Goal: Task Accomplishment & Management: Use online tool/utility

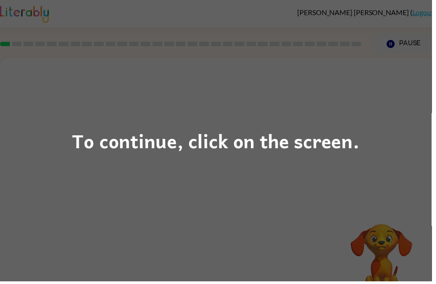
click at [314, 164] on div "To continue, click on the screen." at bounding box center [218, 142] width 436 height 284
click at [324, 144] on div "To continue, click on the screen." at bounding box center [218, 142] width 290 height 30
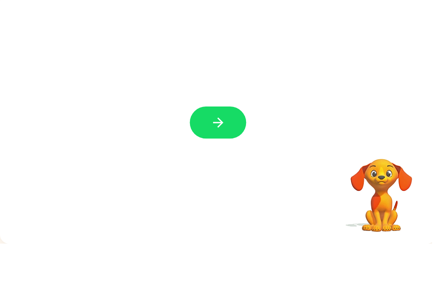
scroll to position [28, 0]
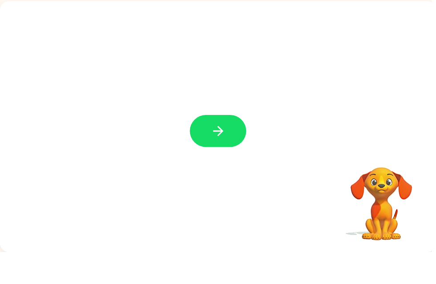
click at [228, 146] on button "button" at bounding box center [220, 162] width 57 height 32
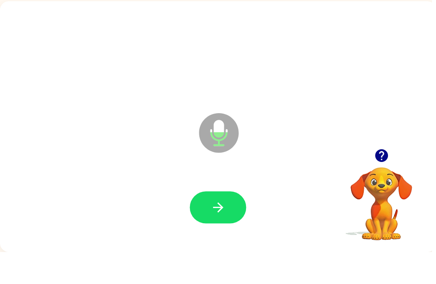
click at [219, 223] on button "button" at bounding box center [220, 239] width 57 height 32
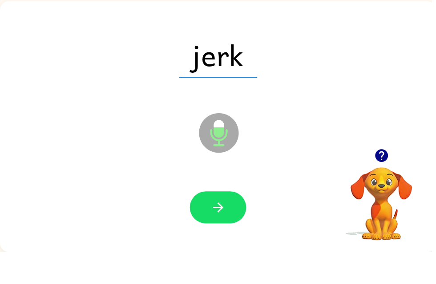
click at [220, 203] on div at bounding box center [220, 239] width 422 height 73
click at [226, 232] on icon "button" at bounding box center [220, 240] width 16 height 16
click at [219, 232] on icon "button" at bounding box center [220, 240] width 16 height 16
click at [236, 223] on button "button" at bounding box center [220, 239] width 57 height 32
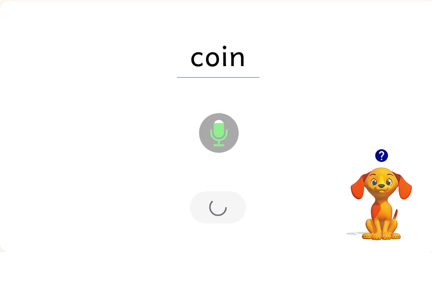
click at [240, 223] on div at bounding box center [220, 239] width 57 height 32
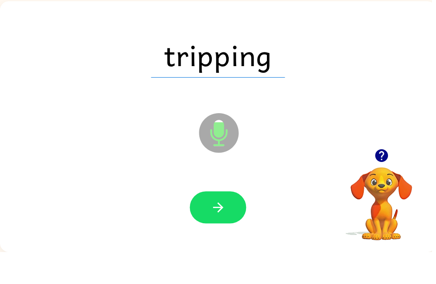
click at [230, 223] on button "button" at bounding box center [220, 239] width 57 height 32
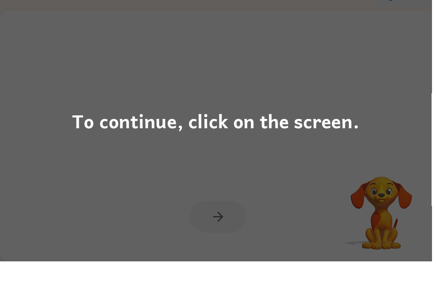
click at [420, 85] on div "To continue, click on the screen." at bounding box center [218, 142] width 436 height 284
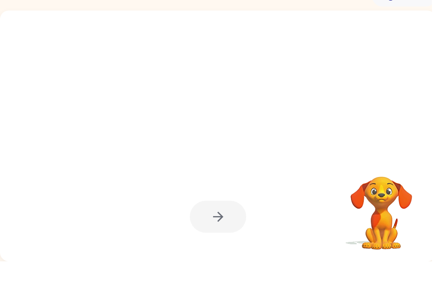
click at [245, 223] on div at bounding box center [220, 239] width 57 height 32
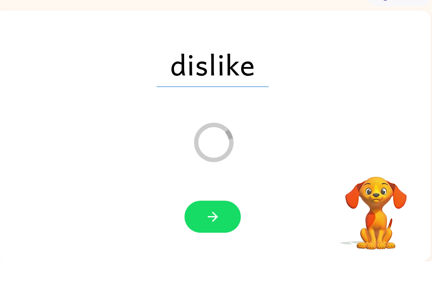
scroll to position [0, 5]
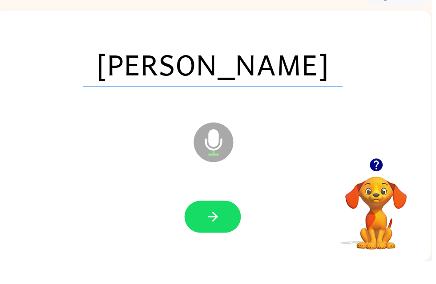
click at [231, 226] on button "button" at bounding box center [214, 239] width 57 height 32
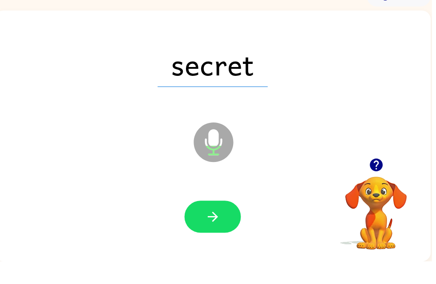
click at [224, 223] on button "button" at bounding box center [214, 239] width 57 height 32
click at [236, 223] on button "button" at bounding box center [214, 239] width 57 height 32
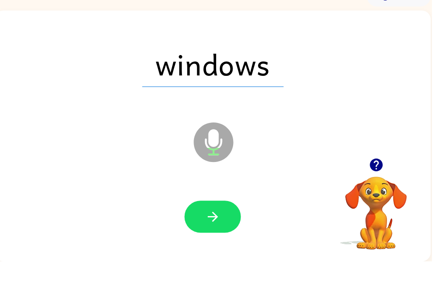
click at [216, 228] on button "button" at bounding box center [214, 239] width 57 height 32
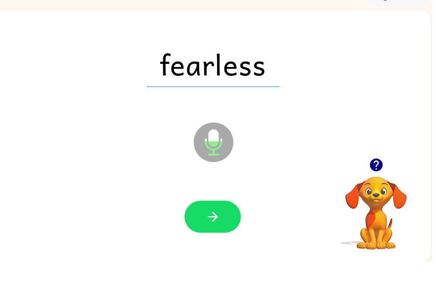
click at [221, 232] on icon "button" at bounding box center [215, 240] width 16 height 16
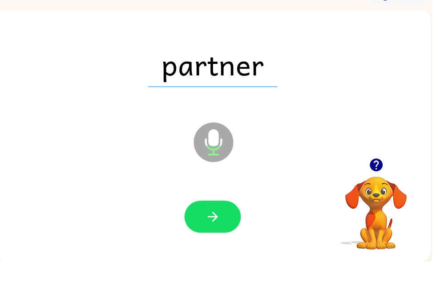
click at [226, 231] on button "button" at bounding box center [214, 239] width 57 height 32
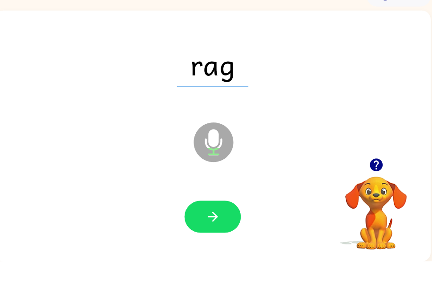
click at [231, 223] on button "button" at bounding box center [214, 239] width 57 height 32
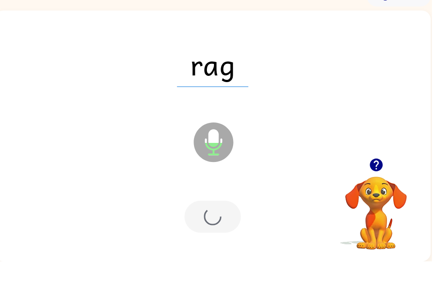
click at [219, 223] on div at bounding box center [214, 239] width 57 height 32
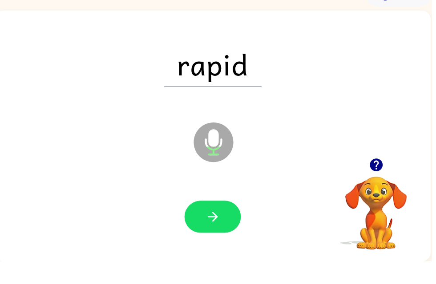
click at [226, 223] on button "button" at bounding box center [214, 239] width 57 height 32
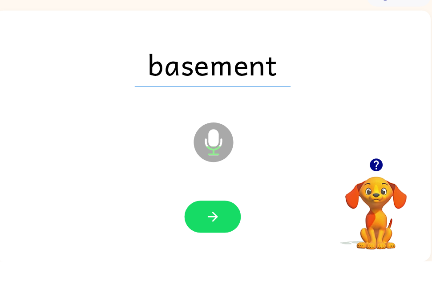
click at [222, 233] on button "button" at bounding box center [214, 239] width 57 height 32
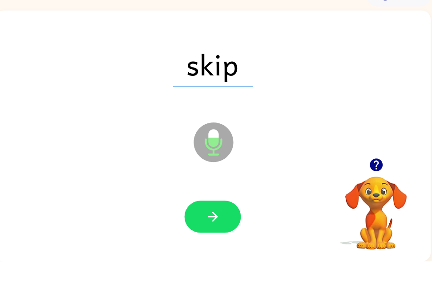
click at [229, 224] on button "button" at bounding box center [214, 239] width 57 height 32
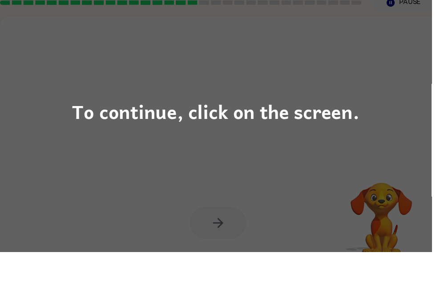
scroll to position [28, 0]
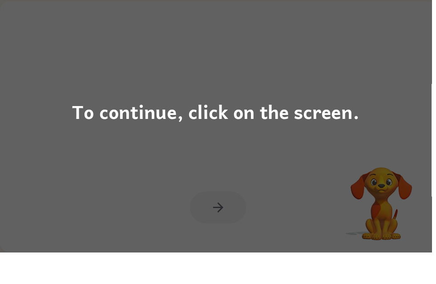
click at [340, 156] on div "To continue, click on the screen." at bounding box center [218, 142] width 436 height 284
click at [378, 166] on div "To continue, click on the screen." at bounding box center [218, 142] width 436 height 284
click at [377, 172] on div "To continue, click on the screen." at bounding box center [218, 142] width 436 height 284
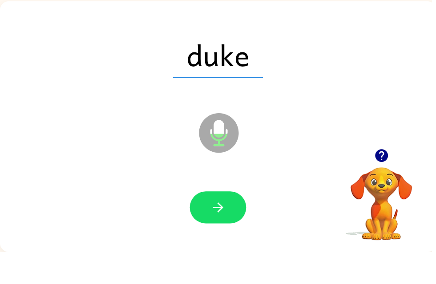
click at [214, 232] on icon "button" at bounding box center [220, 240] width 16 height 16
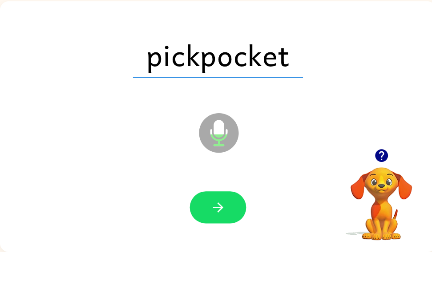
click at [227, 223] on button "button" at bounding box center [220, 239] width 57 height 32
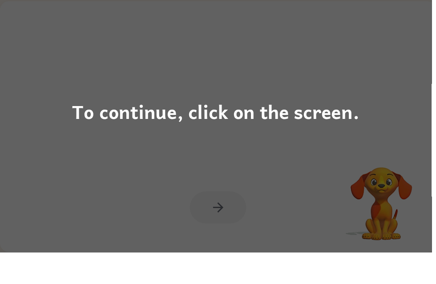
click at [366, 109] on div "To continue, click on the screen." at bounding box center [218, 142] width 436 height 284
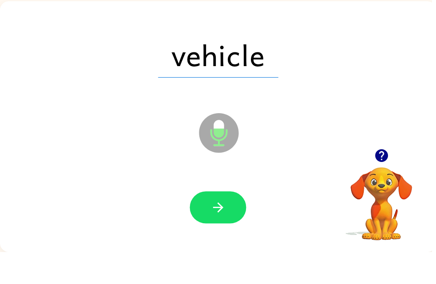
click at [240, 223] on button "button" at bounding box center [220, 239] width 57 height 32
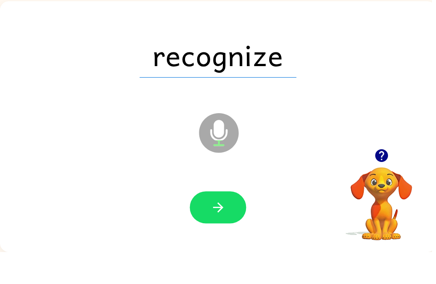
click at [237, 223] on button "button" at bounding box center [220, 239] width 57 height 32
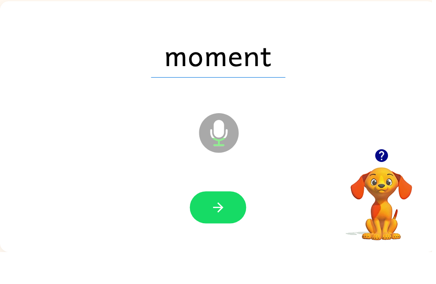
click at [234, 223] on button "button" at bounding box center [220, 239] width 57 height 32
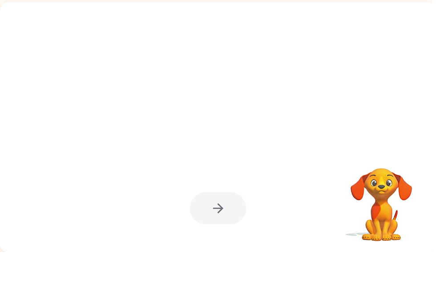
scroll to position [28, 0]
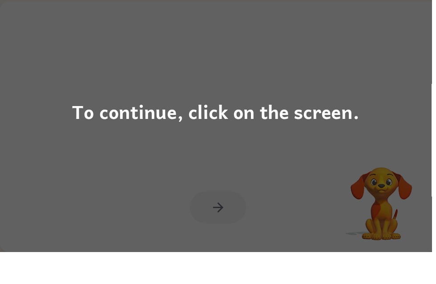
click at [356, 131] on div "To continue, click on the screen." at bounding box center [218, 142] width 436 height 284
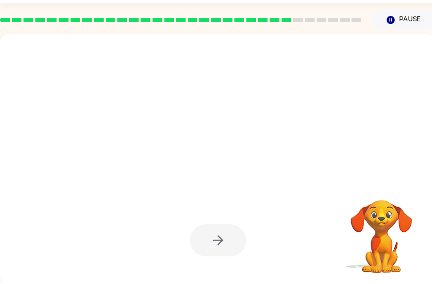
scroll to position [0, 0]
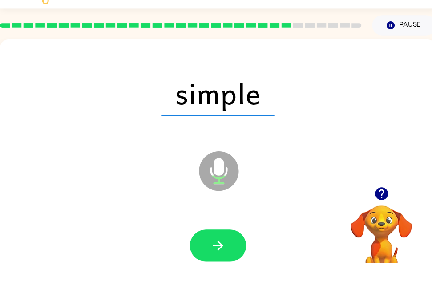
click at [235, 251] on button "button" at bounding box center [220, 267] width 57 height 32
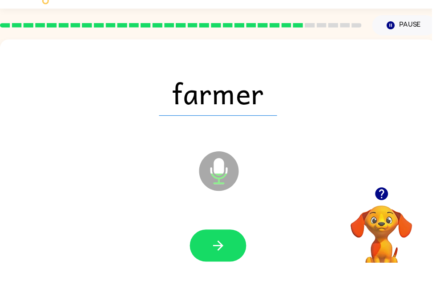
click at [236, 251] on button "button" at bounding box center [220, 267] width 57 height 32
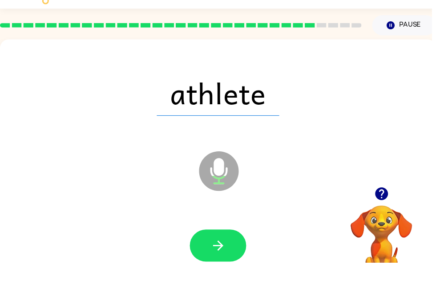
click at [232, 251] on button "button" at bounding box center [220, 267] width 57 height 32
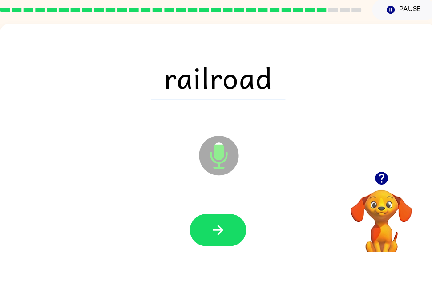
scroll to position [5, 0]
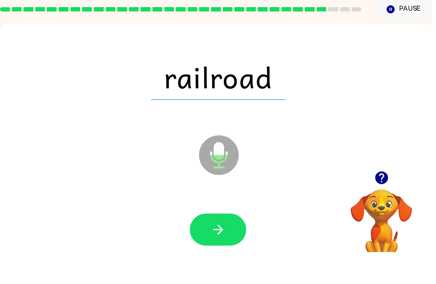
click at [237, 246] on button "button" at bounding box center [220, 262] width 57 height 32
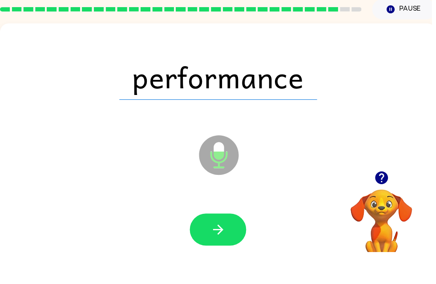
click at [237, 246] on button "button" at bounding box center [220, 262] width 57 height 32
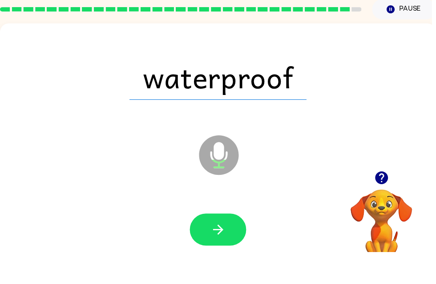
click at [238, 246] on button "button" at bounding box center [220, 262] width 57 height 32
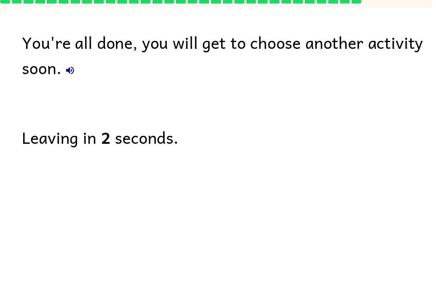
click at [140, 156] on div "Leaving in 2 seconds." at bounding box center [231, 169] width 418 height 26
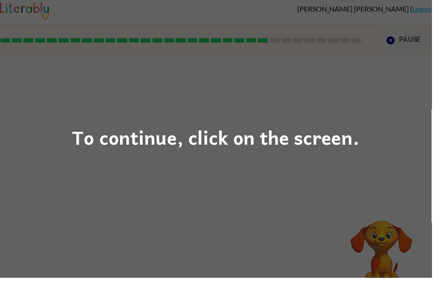
click at [205, 138] on div "To continue, click on the screen." at bounding box center [218, 142] width 290 height 30
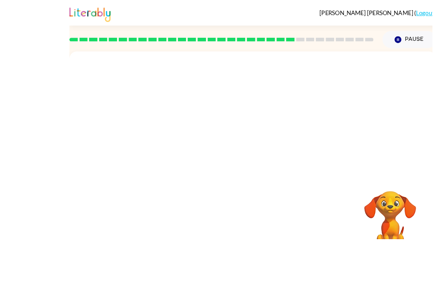
scroll to position [21, 0]
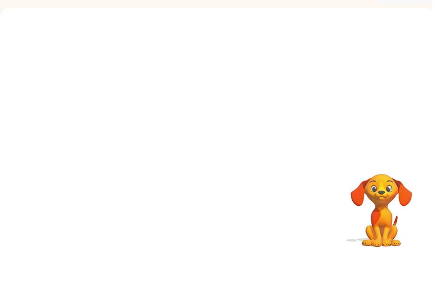
click at [435, 120] on div at bounding box center [220, 112] width 440 height 149
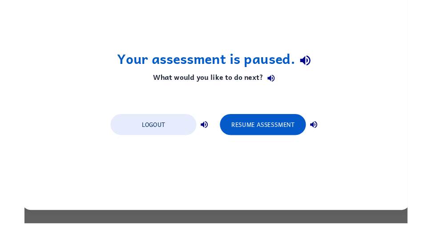
scroll to position [0, 0]
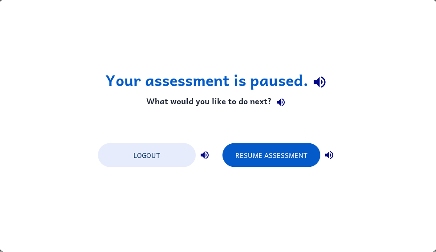
click at [132, 138] on div "Logout Resume Assessment" at bounding box center [217, 155] width 249 height 34
click at [264, 150] on button "Resume Assessment" at bounding box center [271, 156] width 98 height 24
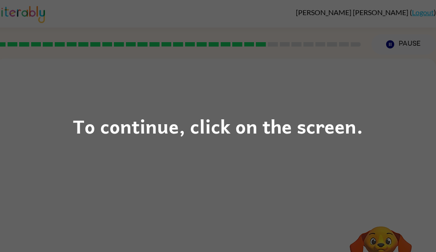
scroll to position [19, 4]
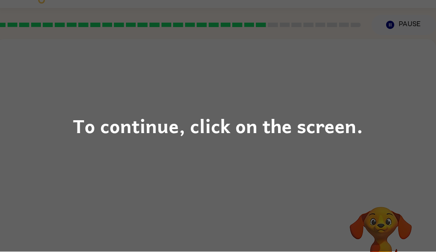
click at [148, 117] on div "To continue, click on the screen." at bounding box center [218, 126] width 290 height 30
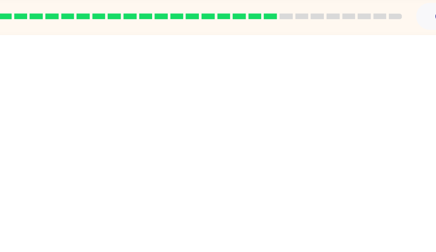
scroll to position [0, 0]
click at [230, 179] on div "Your browser must support playing .mp4 files to use Literably. Please try using…" at bounding box center [219, 186] width 440 height 254
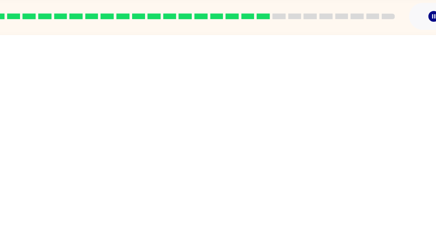
scroll to position [0, 5]
click at [6, 120] on div at bounding box center [214, 133] width 440 height 149
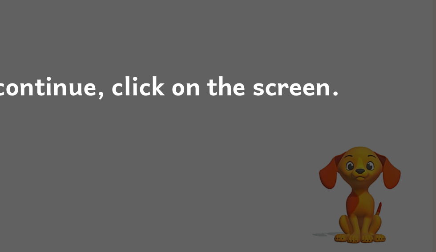
scroll to position [54, 2]
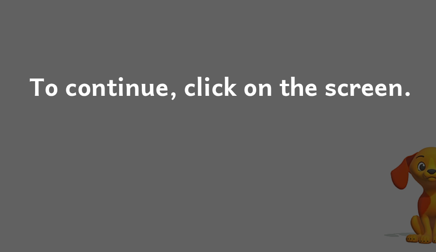
click at [215, 111] on div "To continue, click on the screen." at bounding box center [218, 126] width 290 height 30
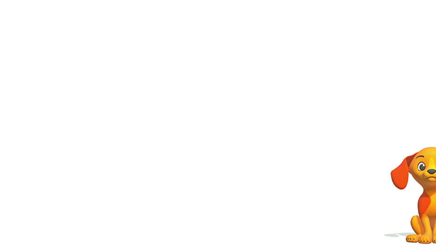
scroll to position [55, 2]
click at [206, 73] on div "Your browser must support playing .mp4 files to use Literably. Please try using…" at bounding box center [213, 131] width 440 height 254
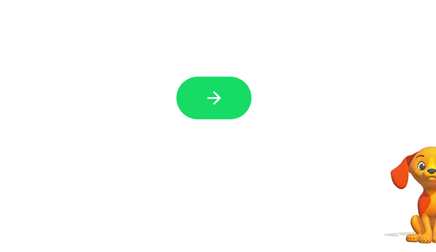
click at [205, 128] on icon "button" at bounding box center [213, 136] width 16 height 16
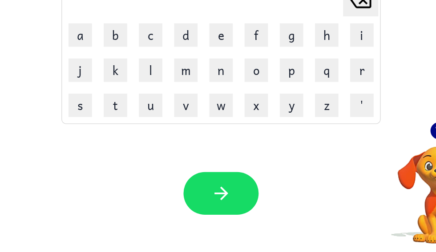
scroll to position [0, 0]
click at [285, 101] on td "q" at bounding box center [298, 114] width 26 height 26
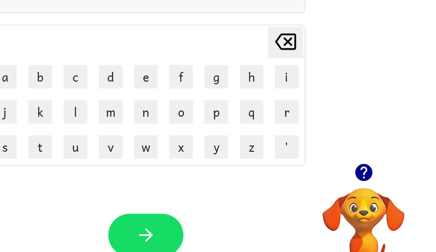
scroll to position [23, 4]
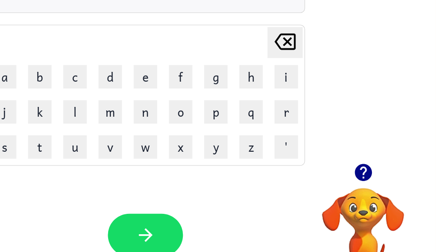
click at [208, 232] on icon "button" at bounding box center [216, 240] width 16 height 16
click at [207, 164] on button "w" at bounding box center [216, 173] width 18 height 18
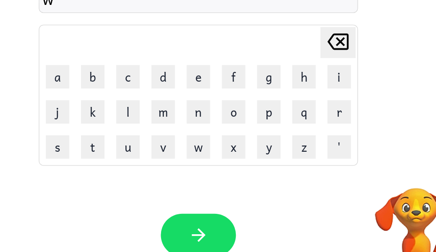
scroll to position [23, 4]
click at [314, 137] on button "r" at bounding box center [323, 146] width 18 height 18
click at [127, 110] on button "b" at bounding box center [136, 119] width 18 height 18
click at [207, 110] on button "e" at bounding box center [216, 119] width 18 height 18
click at [208, 232] on icon "button" at bounding box center [216, 240] width 16 height 16
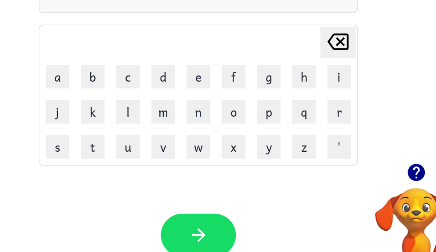
click at [374, 185] on icon "button" at bounding box center [380, 191] width 13 height 13
click at [310, 133] on td "r" at bounding box center [323, 146] width 26 height 26
click at [314, 86] on icon at bounding box center [322, 92] width 16 height 12
click at [314, 137] on button "r" at bounding box center [323, 146] width 18 height 18
click at [100, 110] on button "a" at bounding box center [109, 119] width 18 height 18
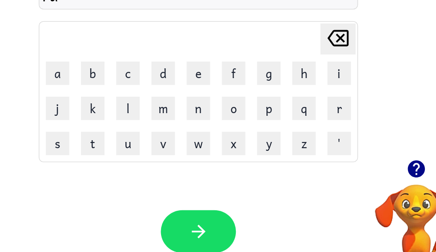
scroll to position [0, 0]
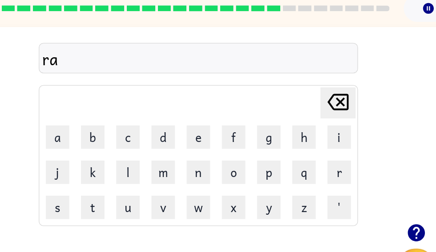
click at [154, 135] on button "l" at bounding box center [163, 142] width 18 height 18
click at [207, 106] on button "e" at bounding box center [216, 115] width 18 height 18
click at [127, 109] on button "b" at bounding box center [136, 115] width 18 height 18
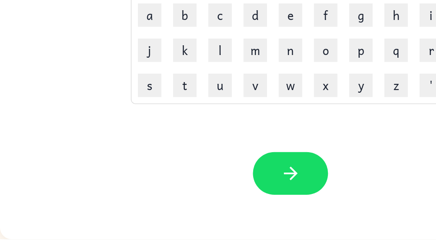
click at [233, 186] on button "button" at bounding box center [220, 202] width 57 height 32
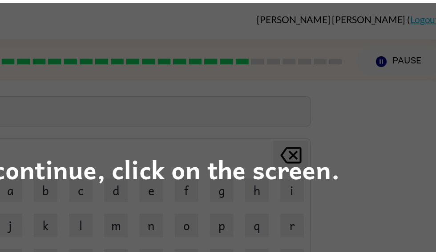
scroll to position [0, 0]
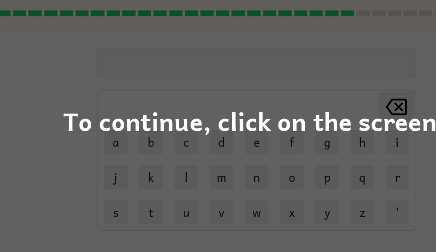
click at [239, 111] on div "To continue, click on the screen." at bounding box center [218, 126] width 290 height 30
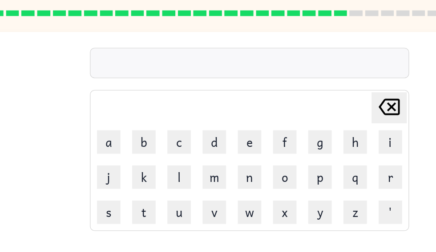
scroll to position [0, 5]
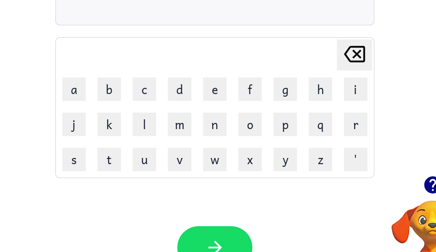
click at [372, 195] on icon "button" at bounding box center [378, 201] width 13 height 13
click at [125, 146] on button "k" at bounding box center [134, 155] width 18 height 18
click at [205, 120] on button "e" at bounding box center [214, 129] width 18 height 18
click at [125, 173] on button "t" at bounding box center [134, 182] width 18 height 18
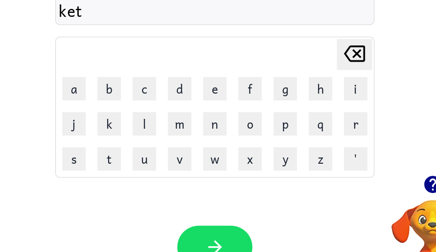
click at [312, 120] on button "i" at bounding box center [321, 129] width 18 height 18
click at [205, 146] on button "n" at bounding box center [214, 155] width 18 height 18
click at [259, 120] on button "g" at bounding box center [268, 129] width 18 height 18
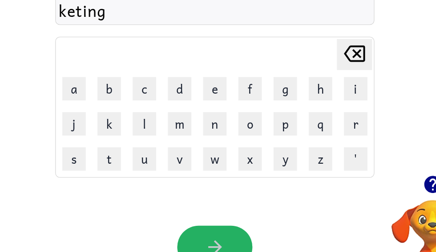
click at [186, 232] on button "button" at bounding box center [214, 248] width 57 height 32
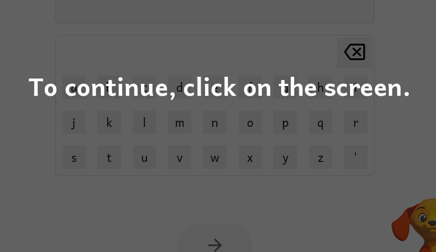
scroll to position [19, 0]
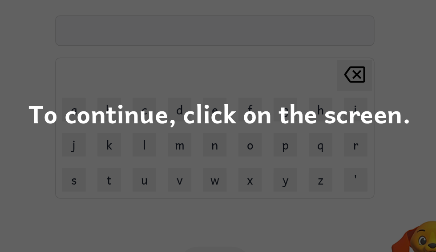
click at [268, 111] on div "To continue, click on the screen." at bounding box center [218, 126] width 290 height 30
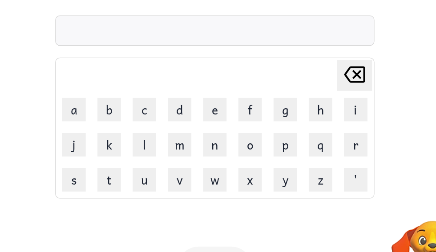
click at [312, 115] on button "i" at bounding box center [321, 124] width 18 height 18
click at [309, 86] on icon "[PERSON_NAME] last character input" at bounding box center [319, 96] width 21 height 21
click at [179, 115] on button "d" at bounding box center [188, 124] width 18 height 18
click at [205, 141] on button "n" at bounding box center [214, 150] width 18 height 18
click at [259, 141] on button "p" at bounding box center [268, 150] width 18 height 18
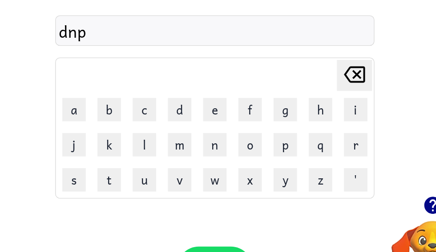
click at [312, 141] on button "r" at bounding box center [321, 150] width 18 height 18
click at [179, 141] on button "m" at bounding box center [188, 150] width 18 height 18
click at [205, 115] on button "e" at bounding box center [214, 124] width 18 height 18
click at [205, 141] on button "n" at bounding box center [214, 150] width 18 height 18
click at [125, 168] on button "t" at bounding box center [134, 177] width 18 height 18
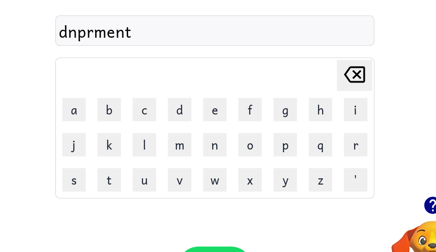
click at [324, 143] on div "dnprment [PERSON_NAME] last character input a b c d e f g h i j k l m n o p q r…" at bounding box center [214, 114] width 440 height 149
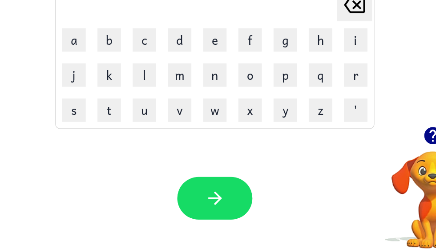
click at [186, 196] on button "button" at bounding box center [214, 212] width 57 height 32
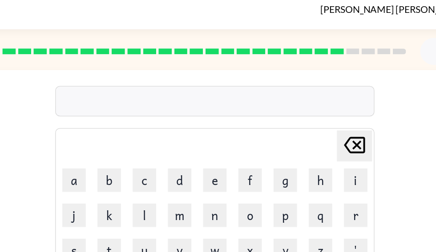
scroll to position [0, 0]
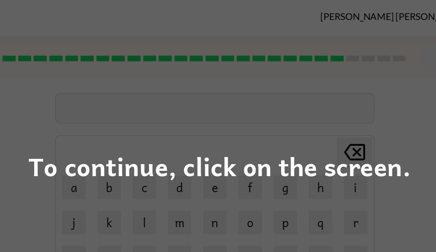
click at [271, 129] on div "To continue, click on the screen." at bounding box center [218, 126] width 290 height 30
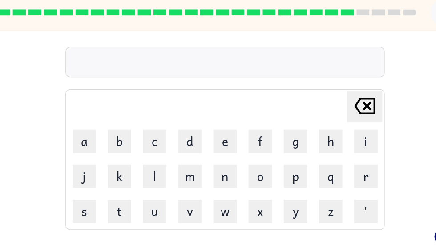
click at [99, 187] on button "s" at bounding box center [108, 196] width 18 height 18
click at [152, 160] on button "l" at bounding box center [161, 169] width 18 height 18
click at [312, 133] on button "i" at bounding box center [321, 142] width 18 height 18
click at [125, 187] on button "t" at bounding box center [134, 196] width 18 height 18
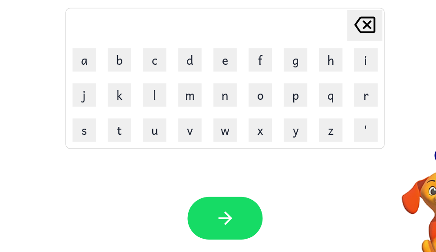
scroll to position [36, 0]
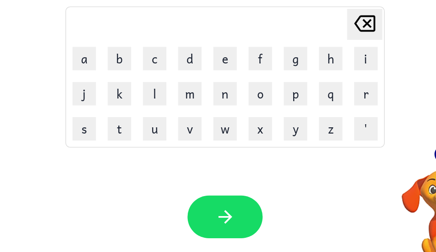
click at [209, 221] on icon "button" at bounding box center [214, 226] width 10 height 10
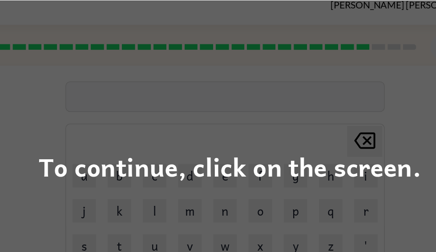
scroll to position [8, 0]
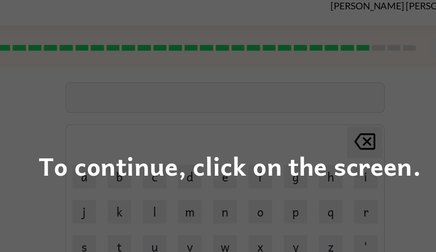
click at [236, 117] on div "To continue, click on the screen." at bounding box center [218, 126] width 290 height 30
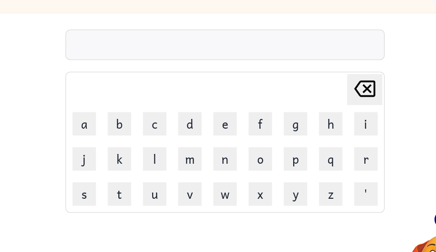
click at [309, 97] on icon "[PERSON_NAME] last character input" at bounding box center [319, 107] width 21 height 21
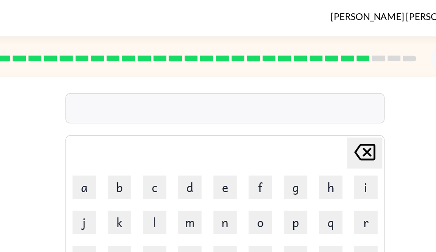
scroll to position [0, 0]
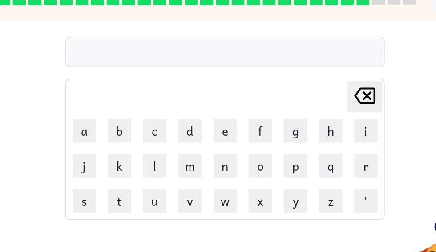
click at [152, 160] on button "l" at bounding box center [161, 169] width 18 height 18
click at [312, 109] on icon at bounding box center [320, 115] width 16 height 12
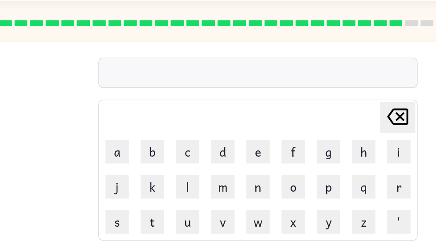
click at [152, 187] on button "u" at bounding box center [161, 196] width 18 height 18
click at [208, 156] on td "n" at bounding box center [214, 169] width 26 height 26
click at [309, 104] on button "[PERSON_NAME] last character input" at bounding box center [320, 116] width 27 height 24
click at [152, 187] on button "u" at bounding box center [161, 196] width 18 height 18
click at [205, 160] on button "n" at bounding box center [214, 169] width 18 height 18
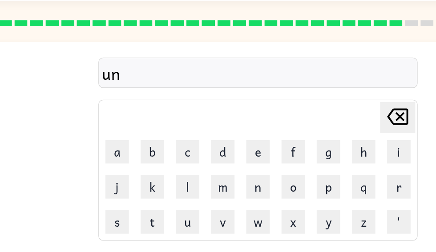
click at [179, 187] on button "v" at bounding box center [188, 196] width 18 height 18
click at [312, 160] on button "r" at bounding box center [321, 169] width 18 height 18
click at [99, 187] on button "s" at bounding box center [108, 196] width 18 height 18
click at [152, 160] on button "l" at bounding box center [161, 169] width 18 height 18
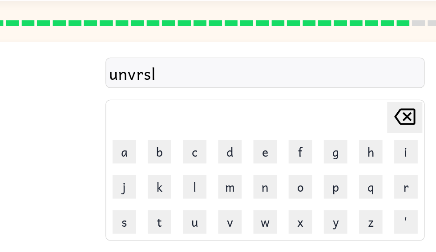
scroll to position [0, 0]
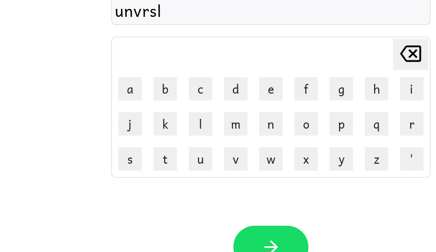
click at [219, 233] on button "button" at bounding box center [219, 249] width 57 height 32
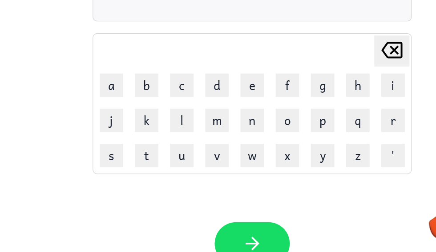
scroll to position [20, 0]
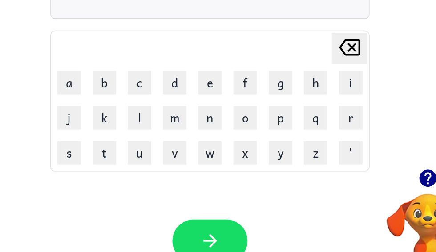
click at [372, 188] on icon "button" at bounding box center [378, 194] width 13 height 13
click at [99, 167] on button "s" at bounding box center [108, 176] width 18 height 18
click at [179, 167] on button "v" at bounding box center [188, 176] width 18 height 18
click at [205, 167] on button "w" at bounding box center [214, 176] width 18 height 18
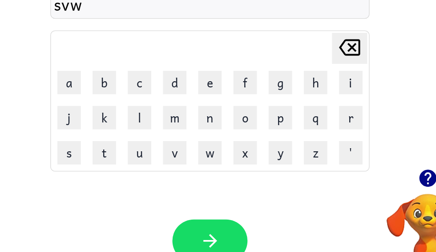
click at [205, 113] on button "e" at bounding box center [214, 122] width 18 height 18
click at [312, 140] on button "r" at bounding box center [321, 149] width 18 height 18
click at [186, 226] on button "button" at bounding box center [214, 242] width 57 height 32
click at [372, 187] on icon "button" at bounding box center [380, 195] width 16 height 16
click at [205, 113] on button "e" at bounding box center [214, 122] width 18 height 18
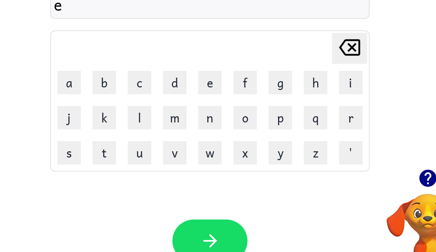
click at [205, 140] on button "n" at bounding box center [214, 149] width 18 height 18
click at [152, 113] on button "c" at bounding box center [161, 122] width 18 height 18
click at [152, 140] on button "l" at bounding box center [161, 149] width 18 height 18
click at [205, 140] on button "n" at bounding box center [214, 149] width 18 height 18
click at [125, 167] on button "t" at bounding box center [134, 176] width 18 height 18
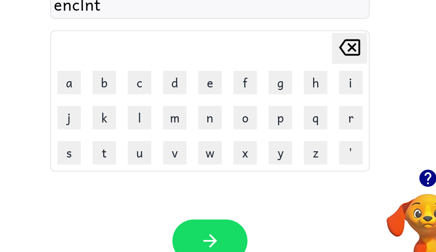
click at [205, 113] on button "e" at bounding box center [214, 122] width 18 height 18
click at [312, 140] on button "r" at bounding box center [321, 149] width 18 height 18
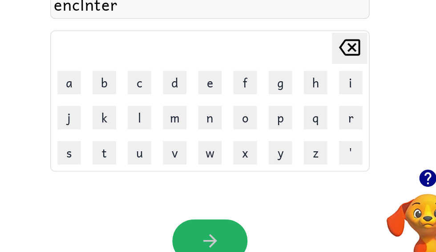
click at [186, 226] on button "button" at bounding box center [214, 242] width 57 height 32
